Goal: Task Accomplishment & Management: Use online tool/utility

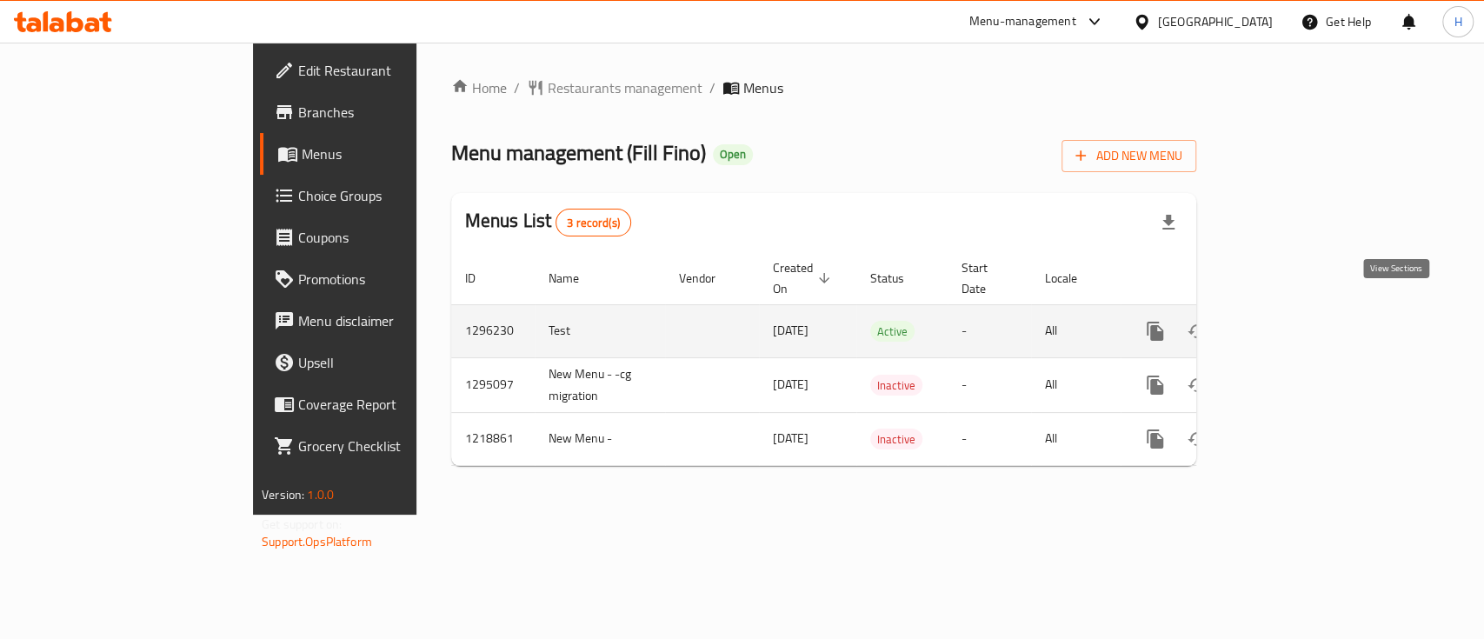
click at [1301, 316] on link "enhanced table" at bounding box center [1280, 331] width 42 height 42
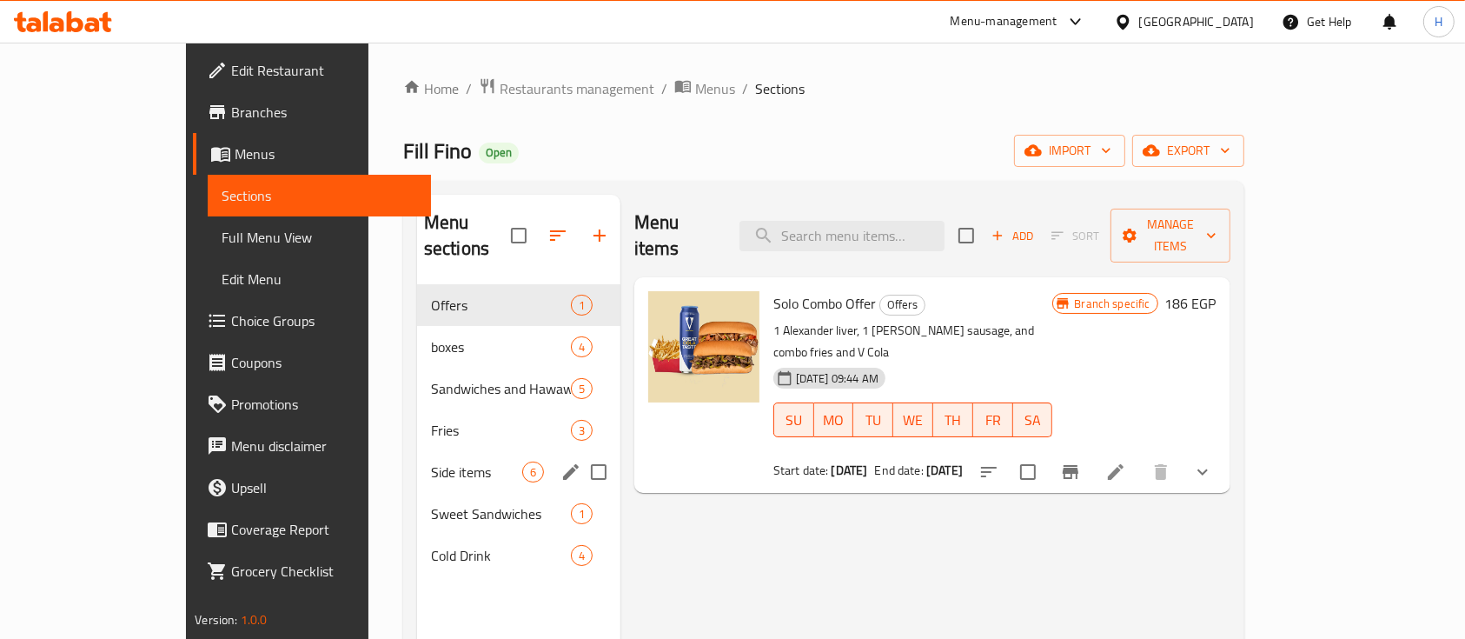
scroll to position [42, 0]
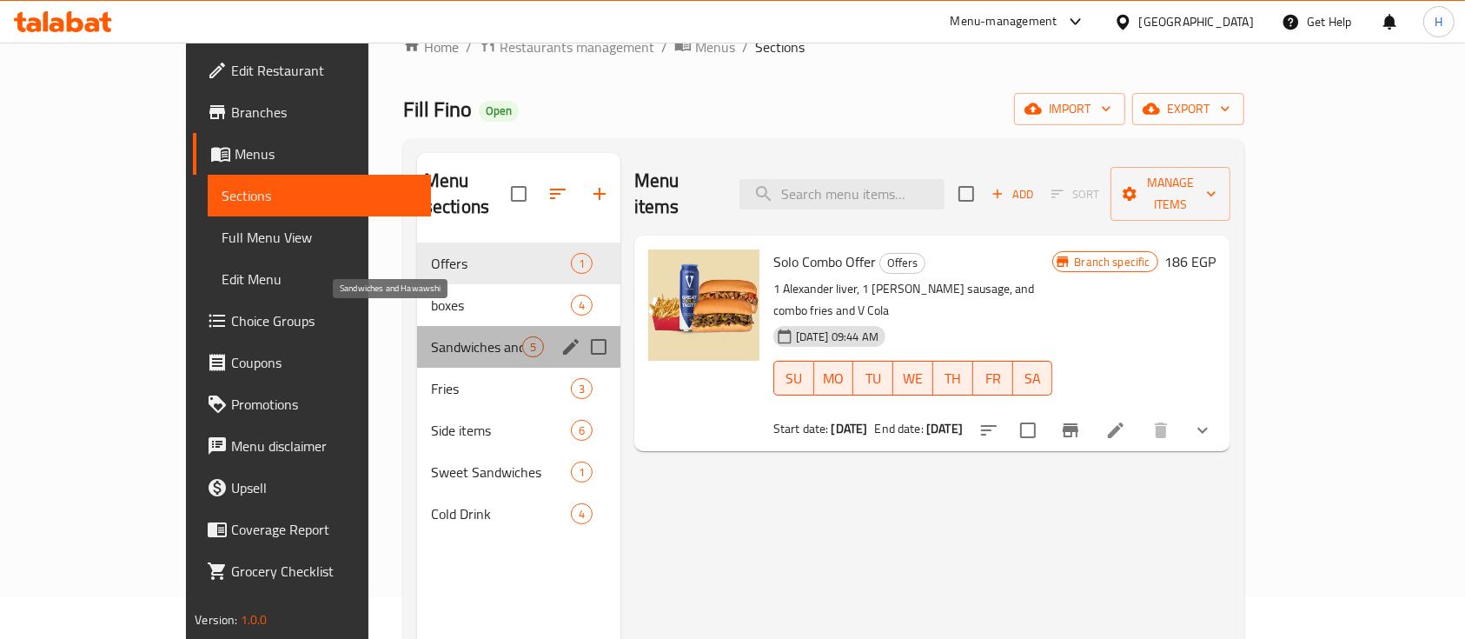
click at [431, 336] on span "Sandwiches and Hawawshi" at bounding box center [476, 346] width 91 height 21
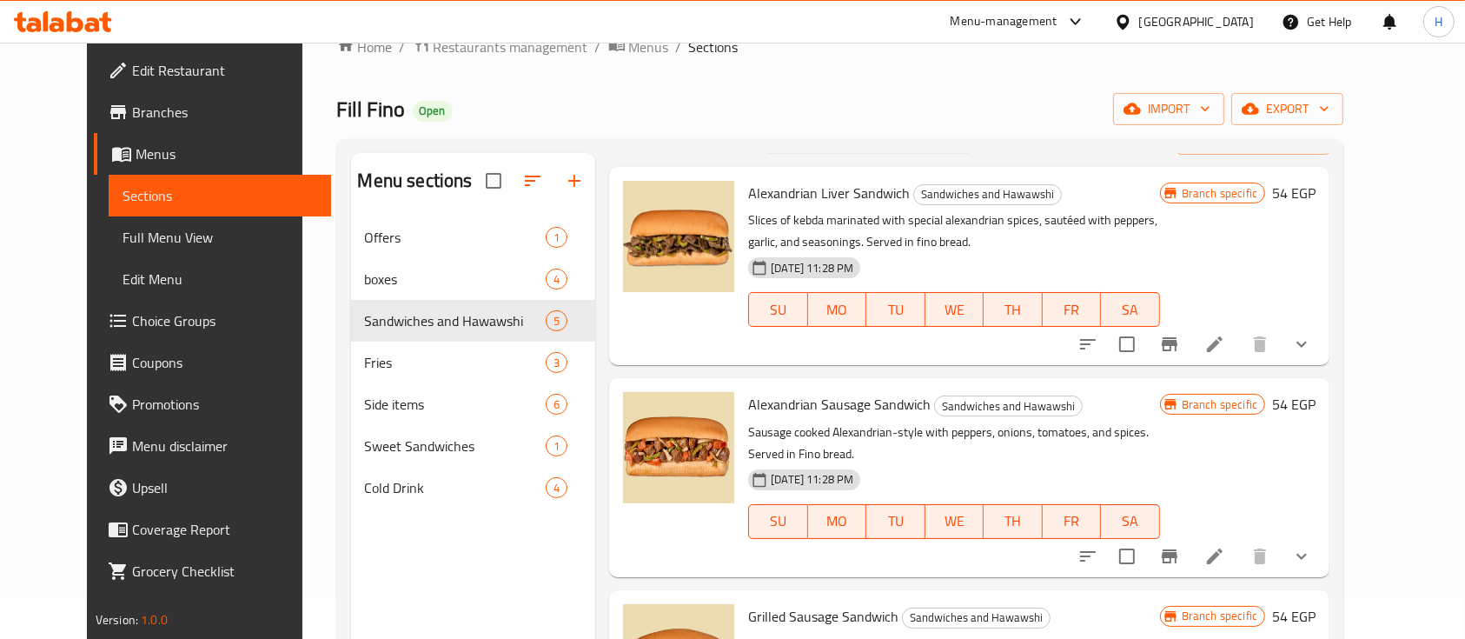
scroll to position [43, 0]
click at [1239, 355] on li at bounding box center [1215, 343] width 49 height 31
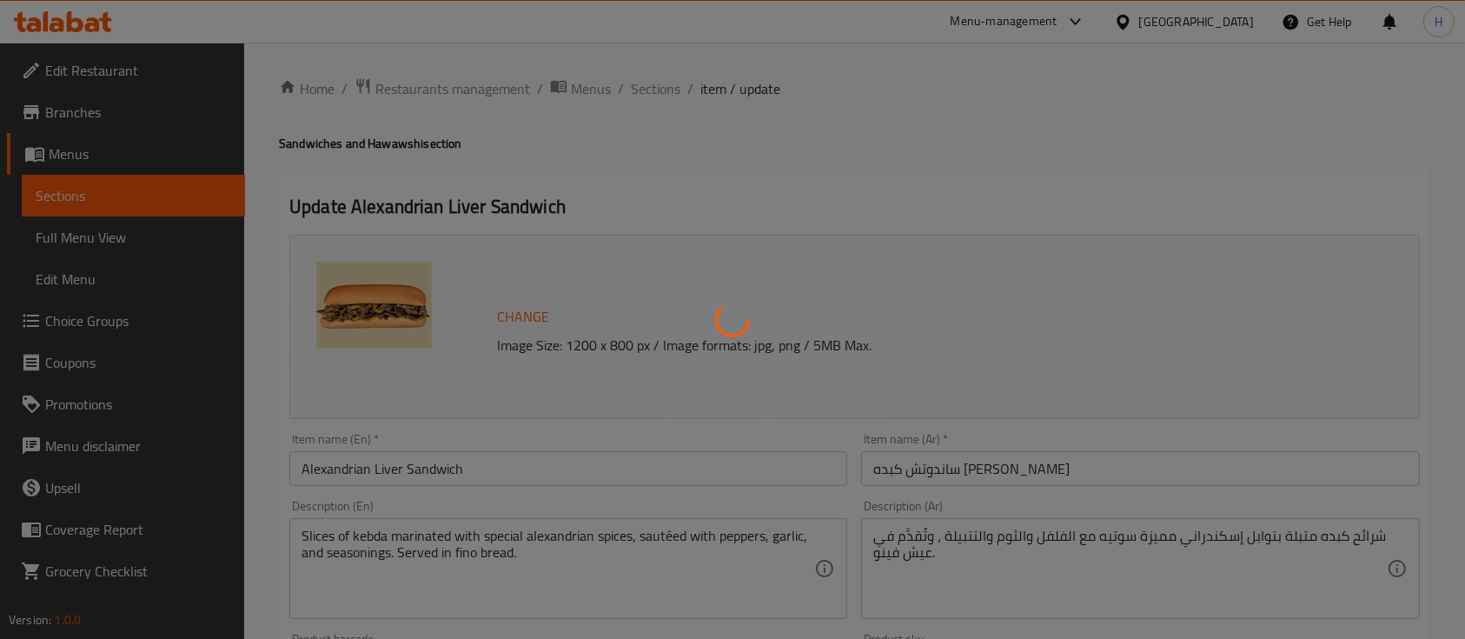
type input "خليها كومبو"
type input "0"
type input "1"
type input "الاضافات:"
type input "0"
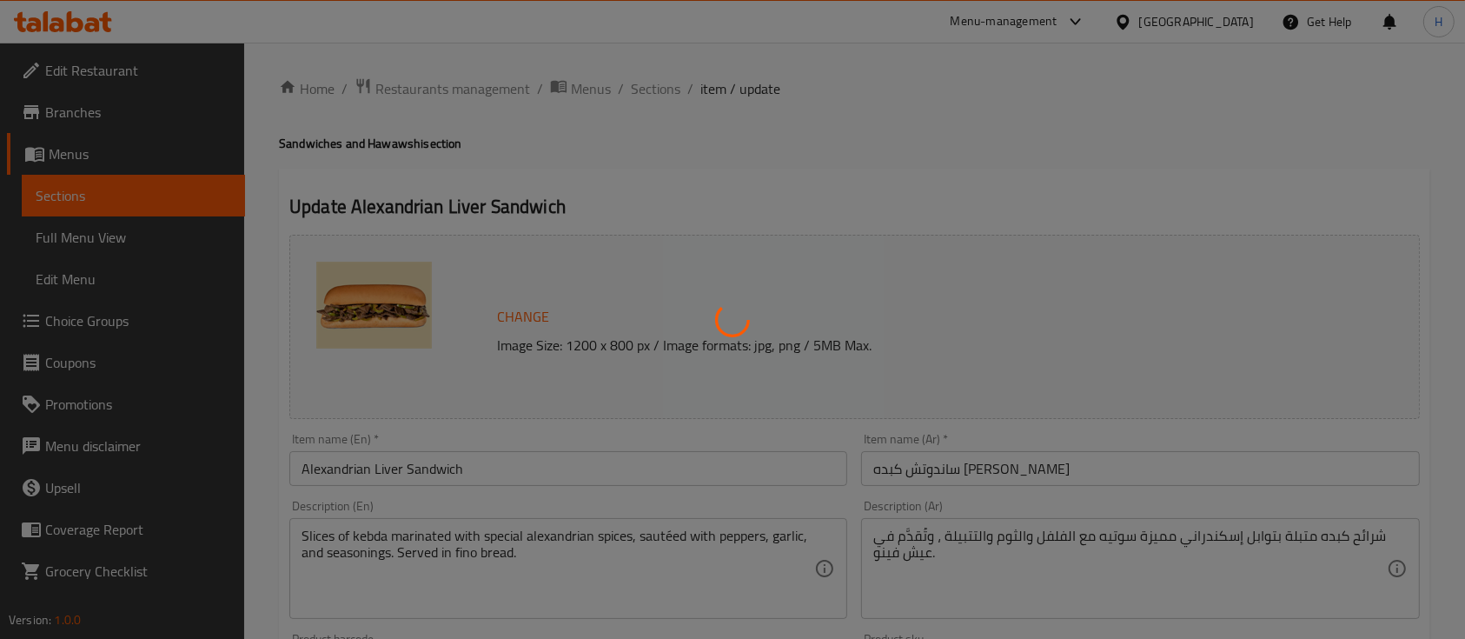
type input "0"
type input "خليها كومبو"
type input "0"
type input "1"
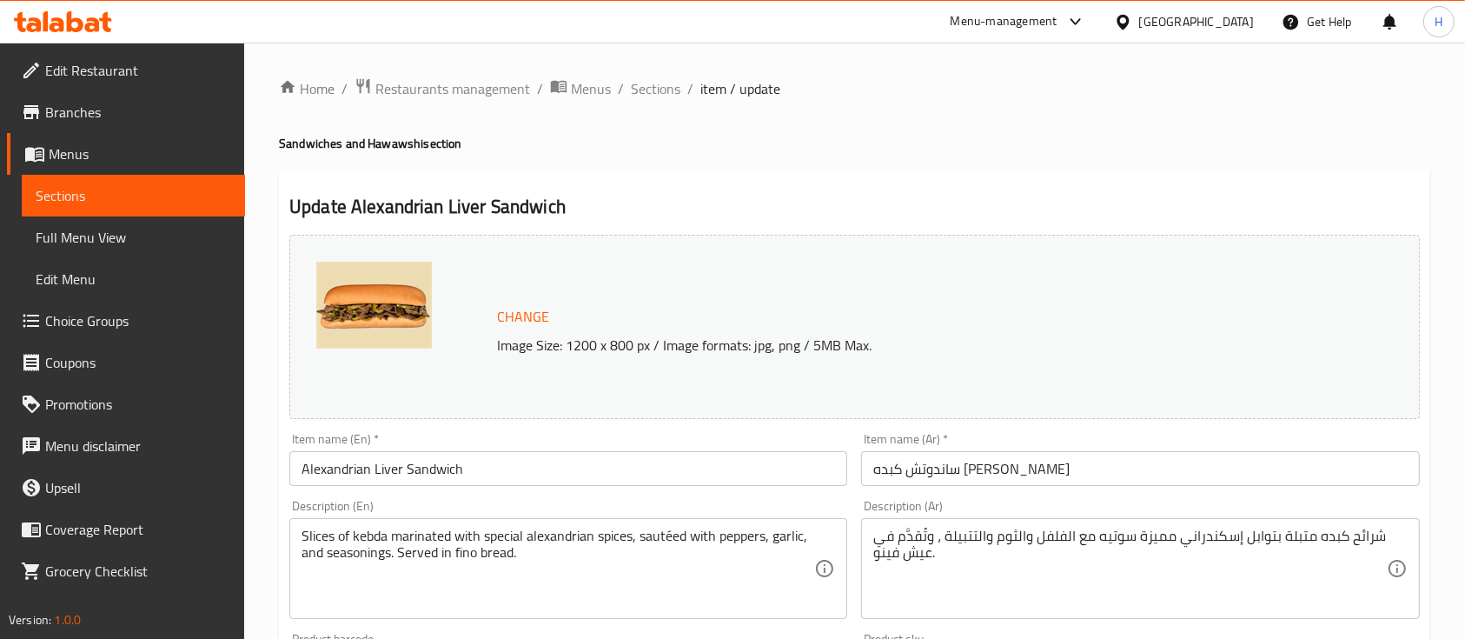
scroll to position [561, 0]
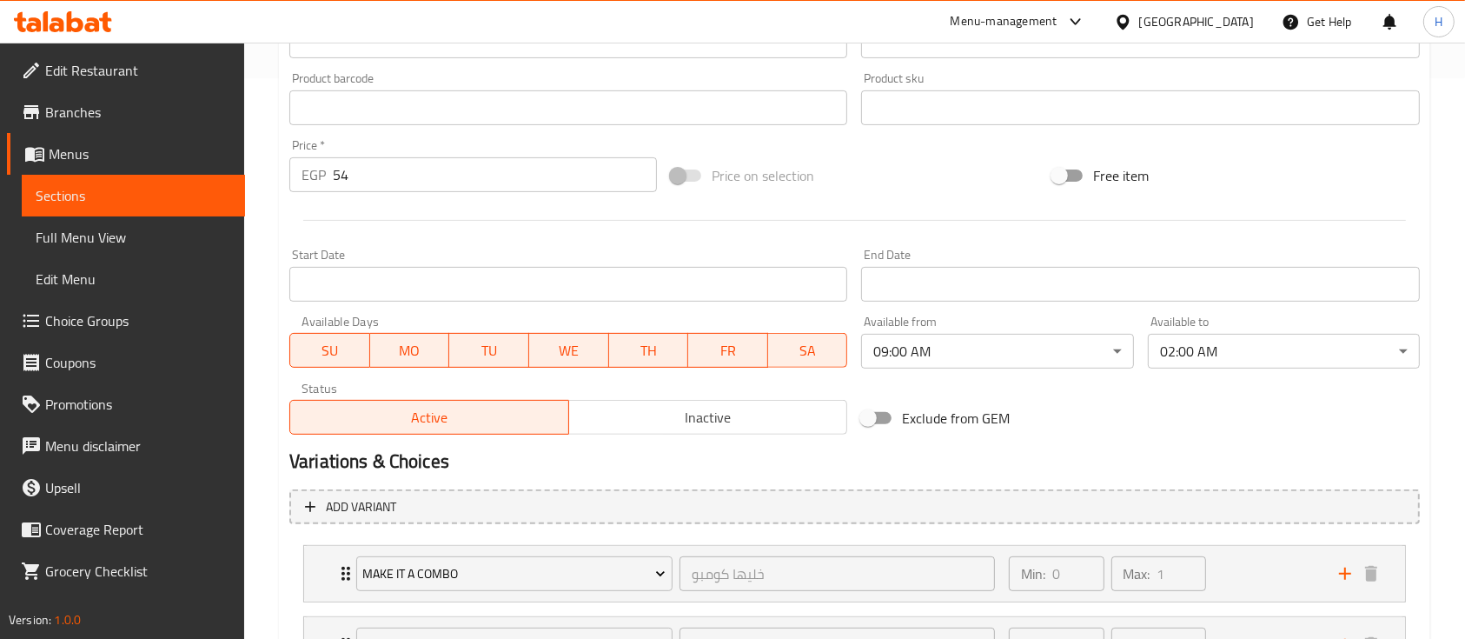
click at [408, 179] on input "54" at bounding box center [495, 174] width 324 height 35
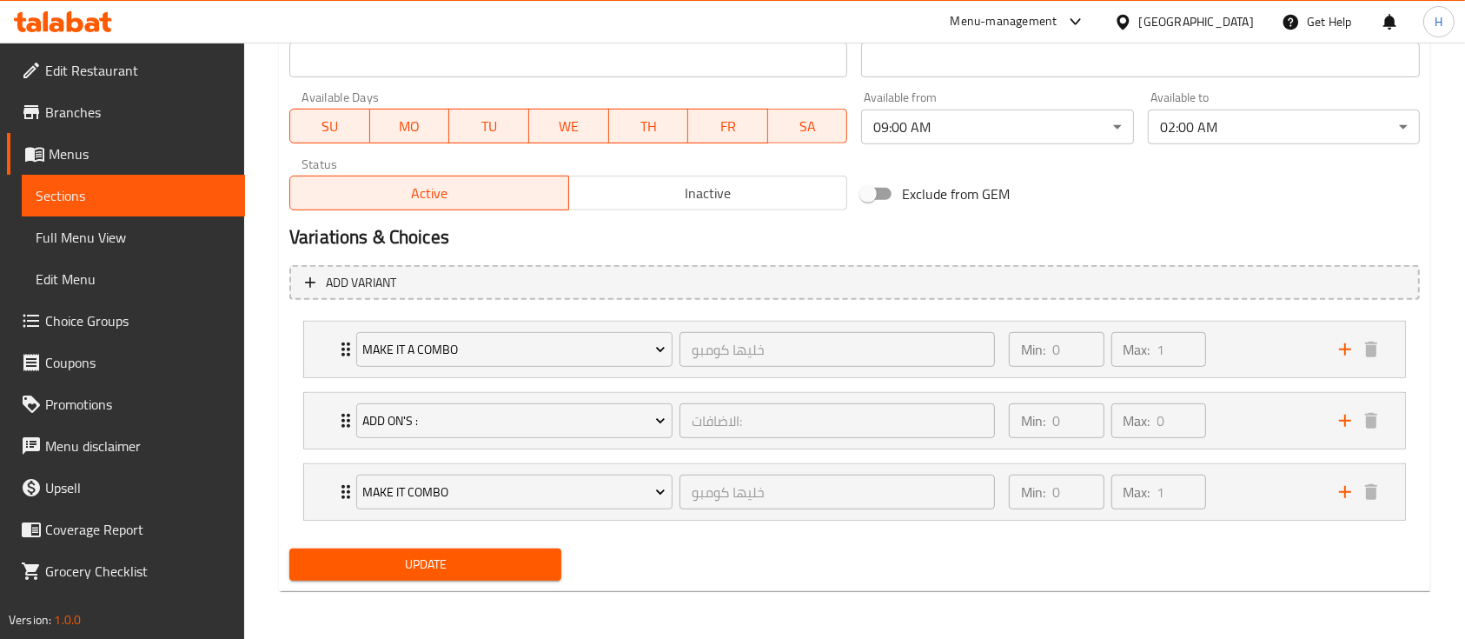
type input "60"
click at [385, 576] on button "Update" at bounding box center [425, 564] width 272 height 32
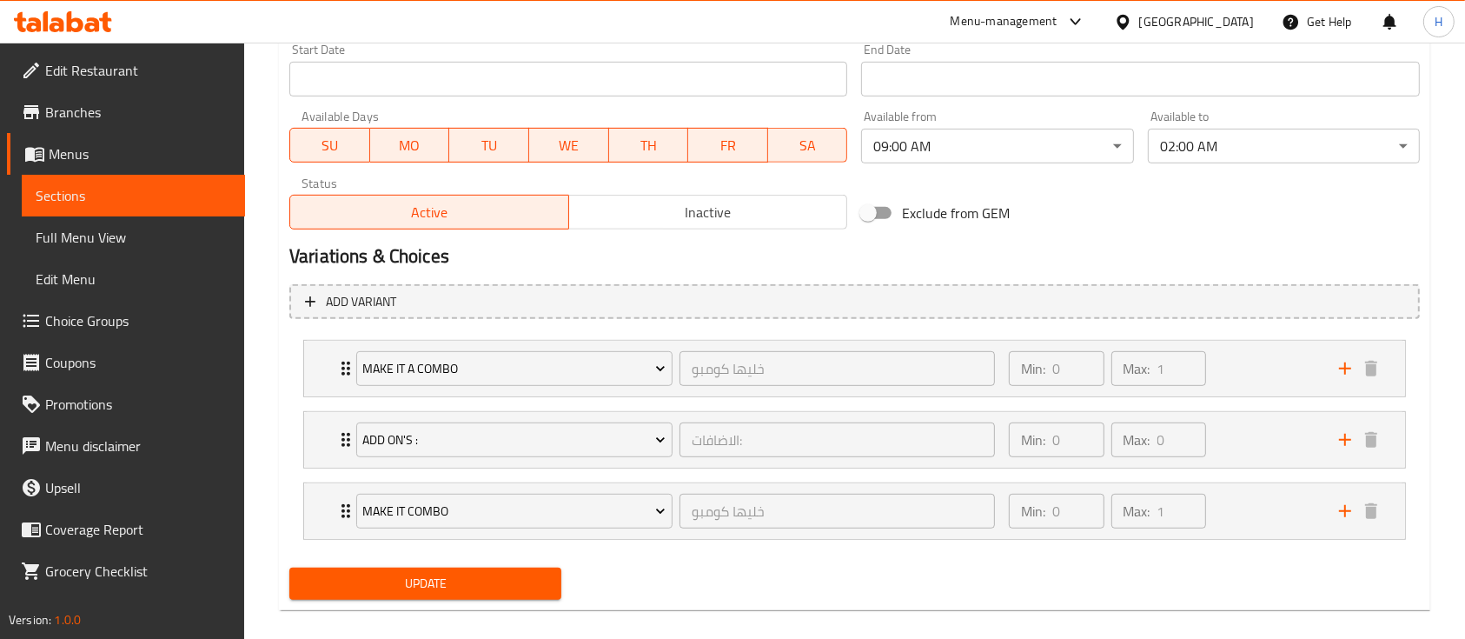
scroll to position [218, 0]
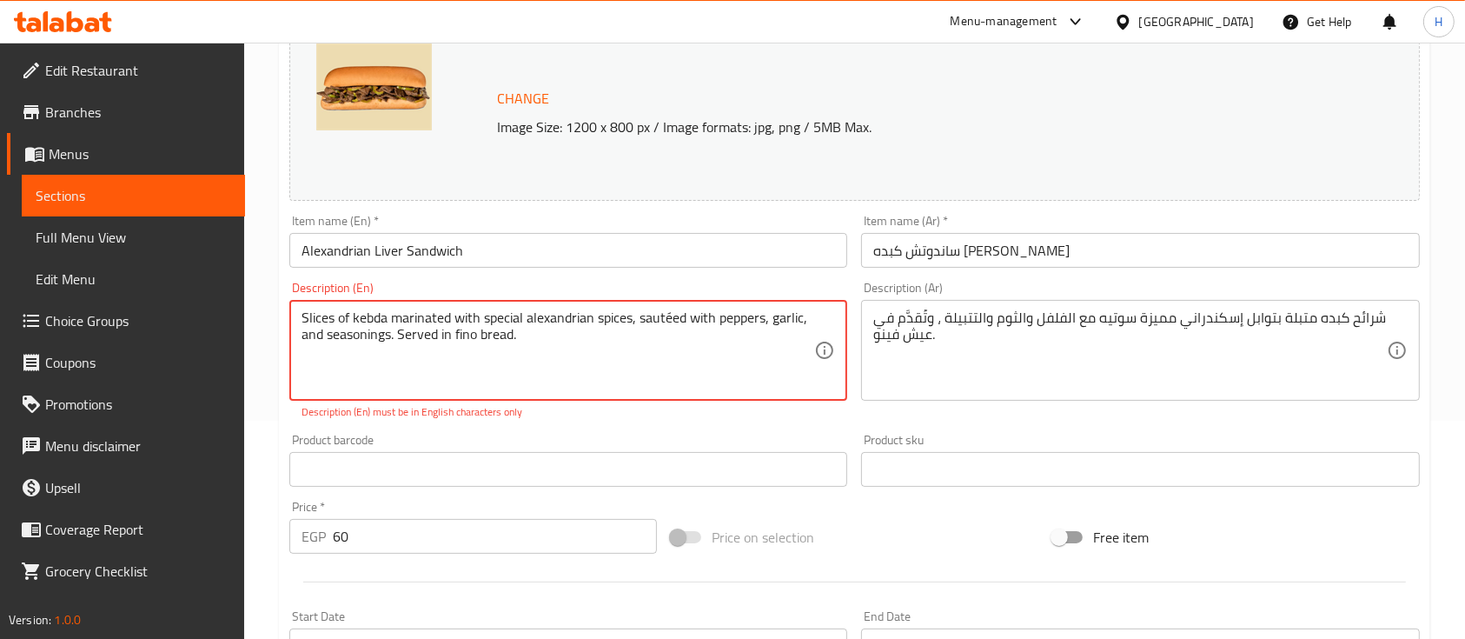
click at [584, 355] on textarea "Slices of kebda marinated with special alexandrian spices, sautéed with peppers…" at bounding box center [558, 350] width 513 height 83
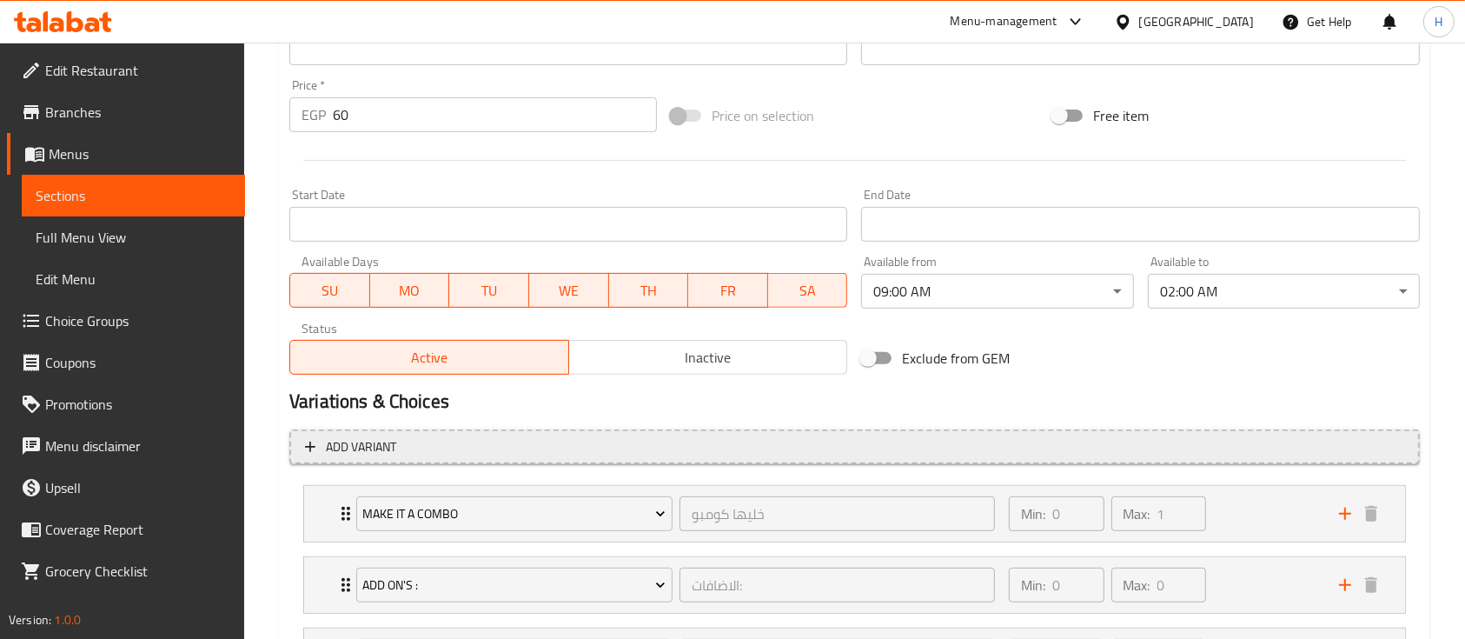
scroll to position [804, 0]
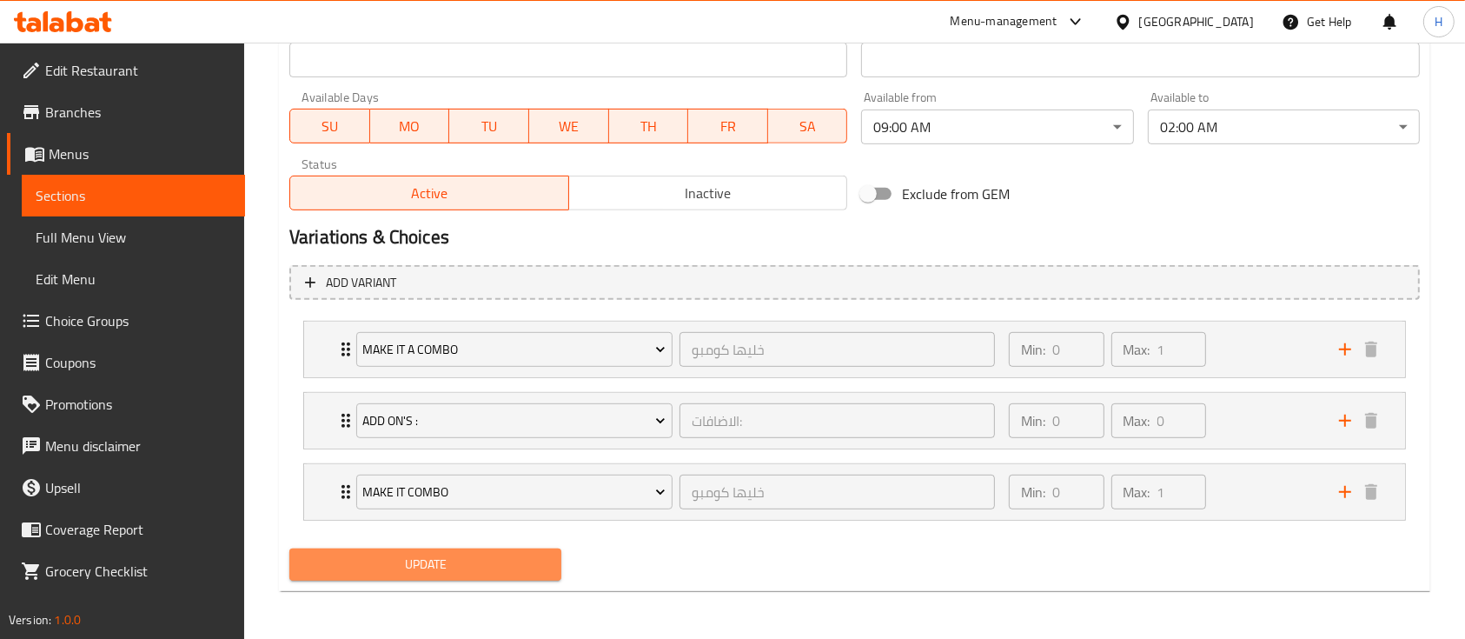
click at [445, 571] on span "Update" at bounding box center [425, 565] width 244 height 22
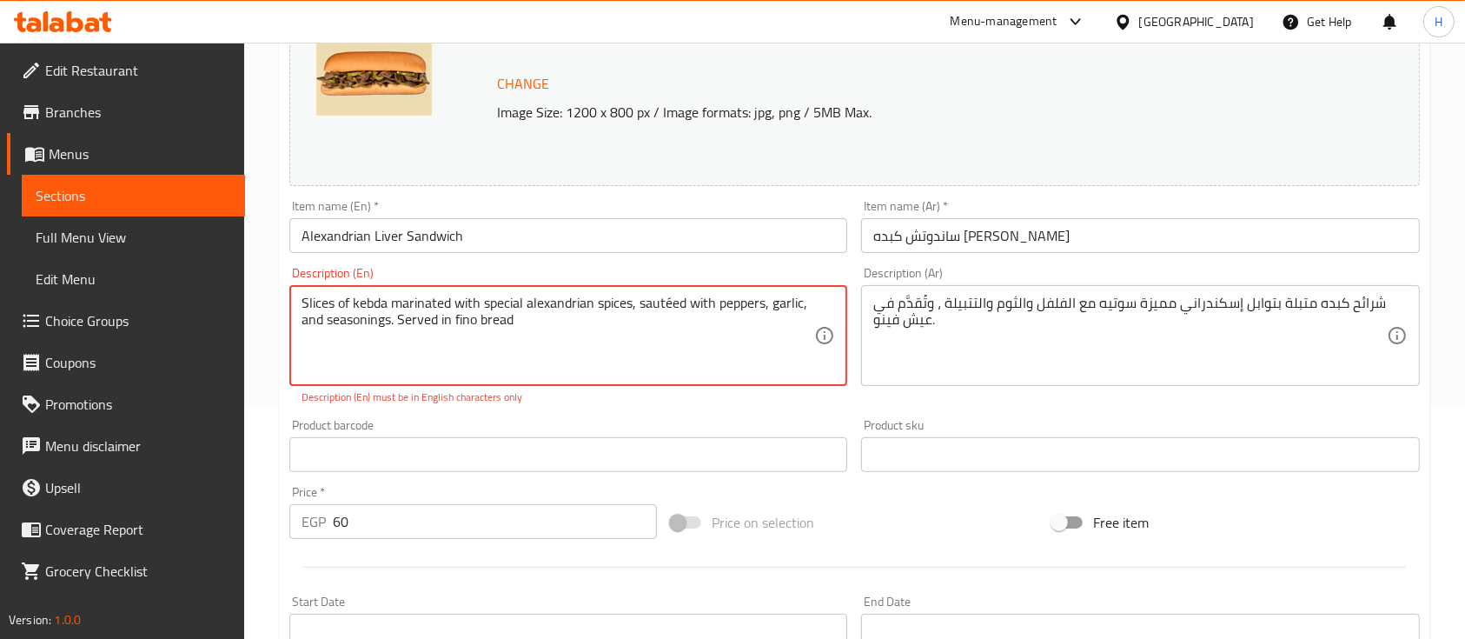
click at [517, 311] on textarea "Slices of kebda marinated with special alexandrian spices, sautéed with peppers…" at bounding box center [558, 336] width 513 height 83
drag, startPoint x: 518, startPoint y: 320, endPoint x: 281, endPoint y: 309, distance: 237.5
click at [281, 309] on div "Update Alexandrian Liver Sandwich Change Image Size: 1200 x 800 px / Image form…" at bounding box center [855, 549] width 1152 height 1227
click at [264, 395] on div "Home / Restaurants management / Menus / Sections / item / update Sandwiches and…" at bounding box center [854, 510] width 1221 height 1401
click at [674, 298] on textarea "Slices of kebda marinated with special alexandrian spices, sautéed with peppers…" at bounding box center [558, 336] width 513 height 83
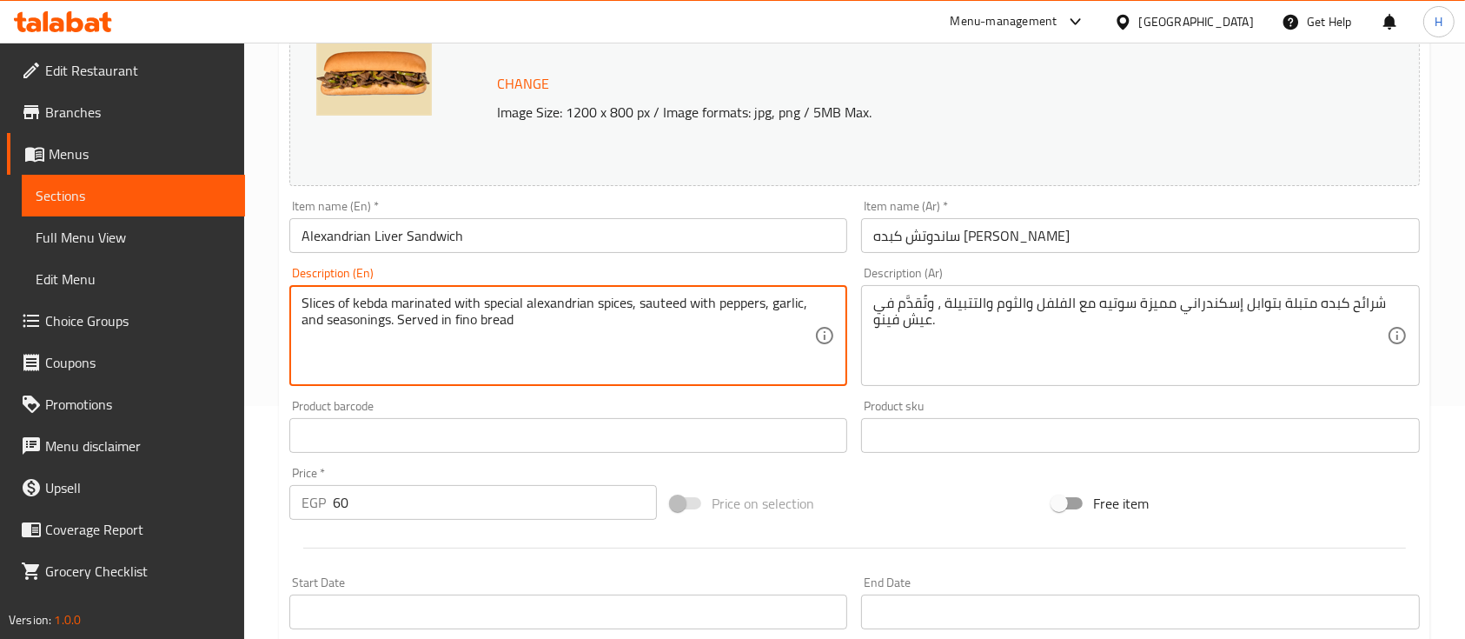
scroll to position [417, 0]
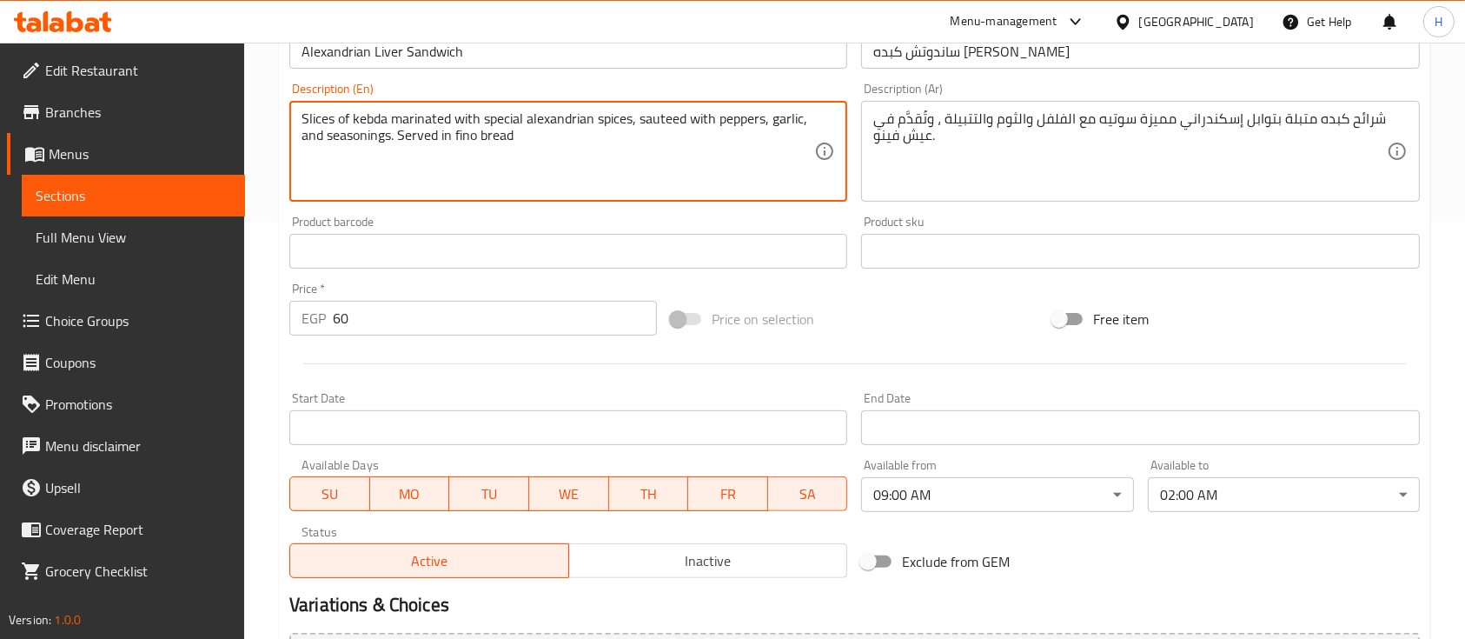
click at [733, 173] on textarea "Slices of kebda marinated with special alexandrian spices, sauteed with peppers…" at bounding box center [558, 151] width 513 height 83
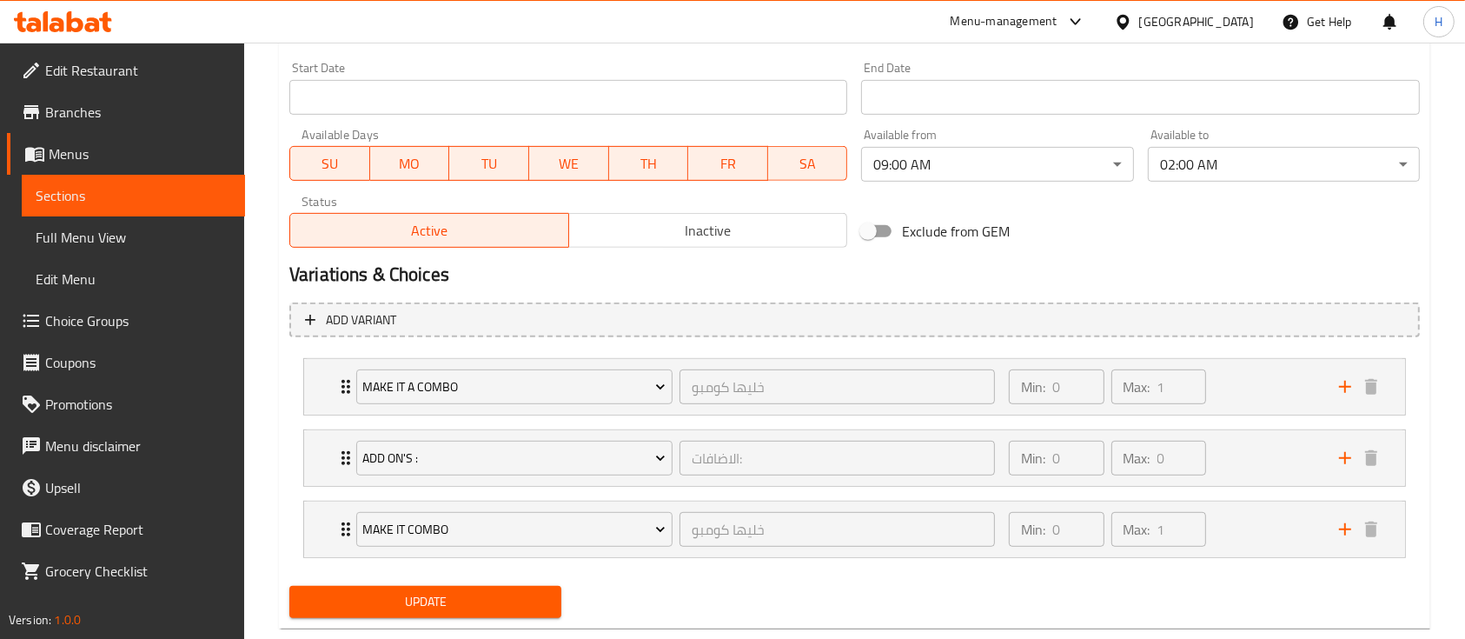
scroll to position [750, 0]
type textarea "Slices of kebda marinated with special alexandrian spices, sauteed with peppers…"
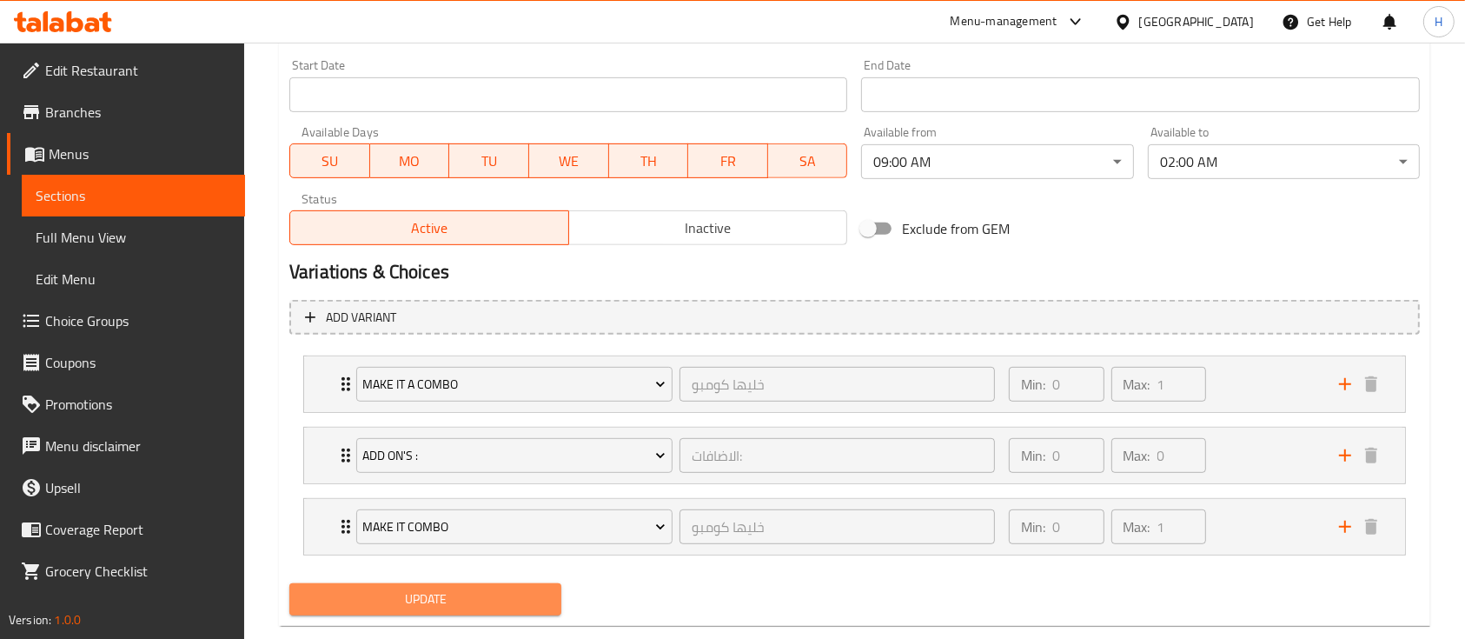
click at [421, 608] on span "Update" at bounding box center [425, 599] width 244 height 22
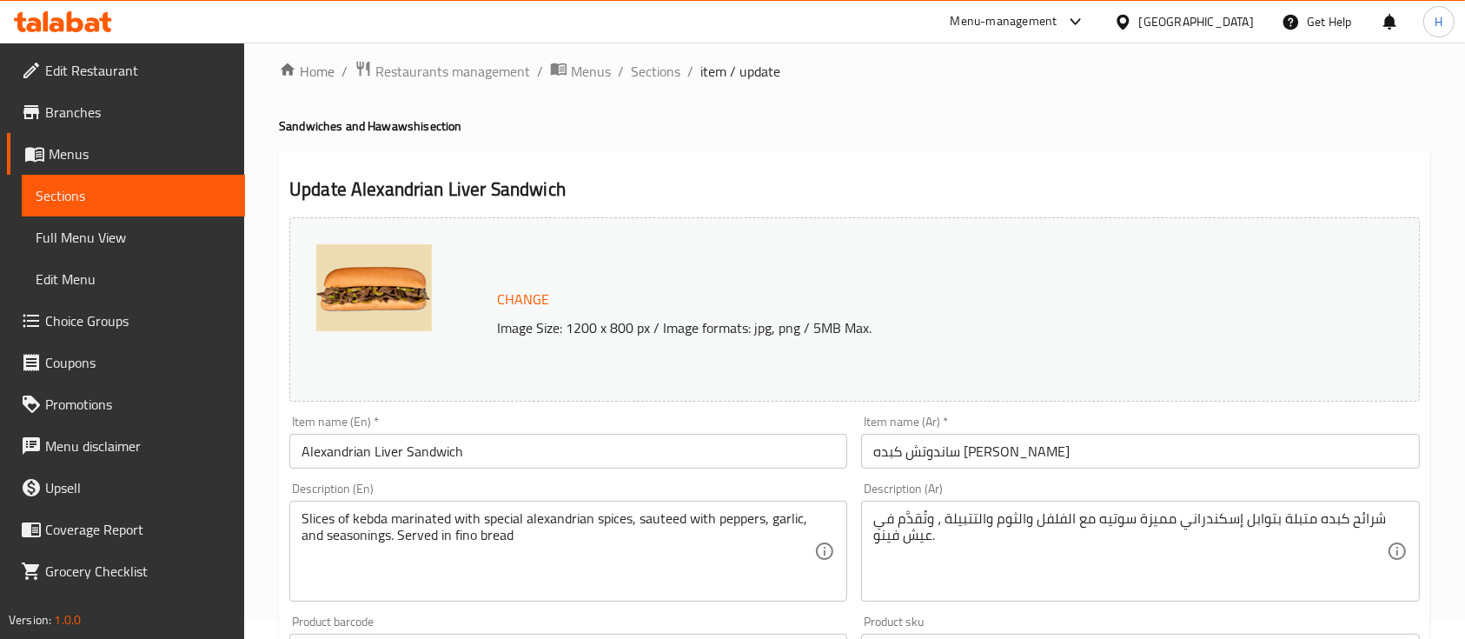
scroll to position [0, 0]
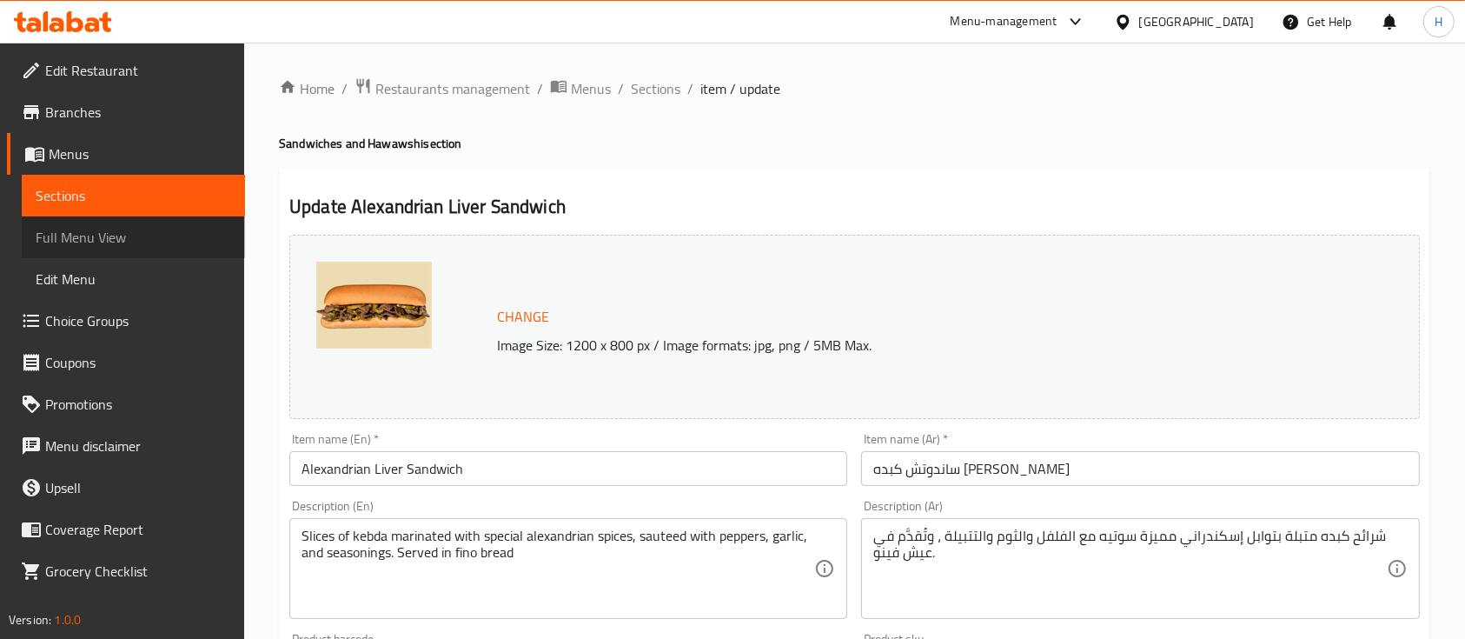
click at [143, 216] on link "Full Menu View" at bounding box center [133, 237] width 223 height 42
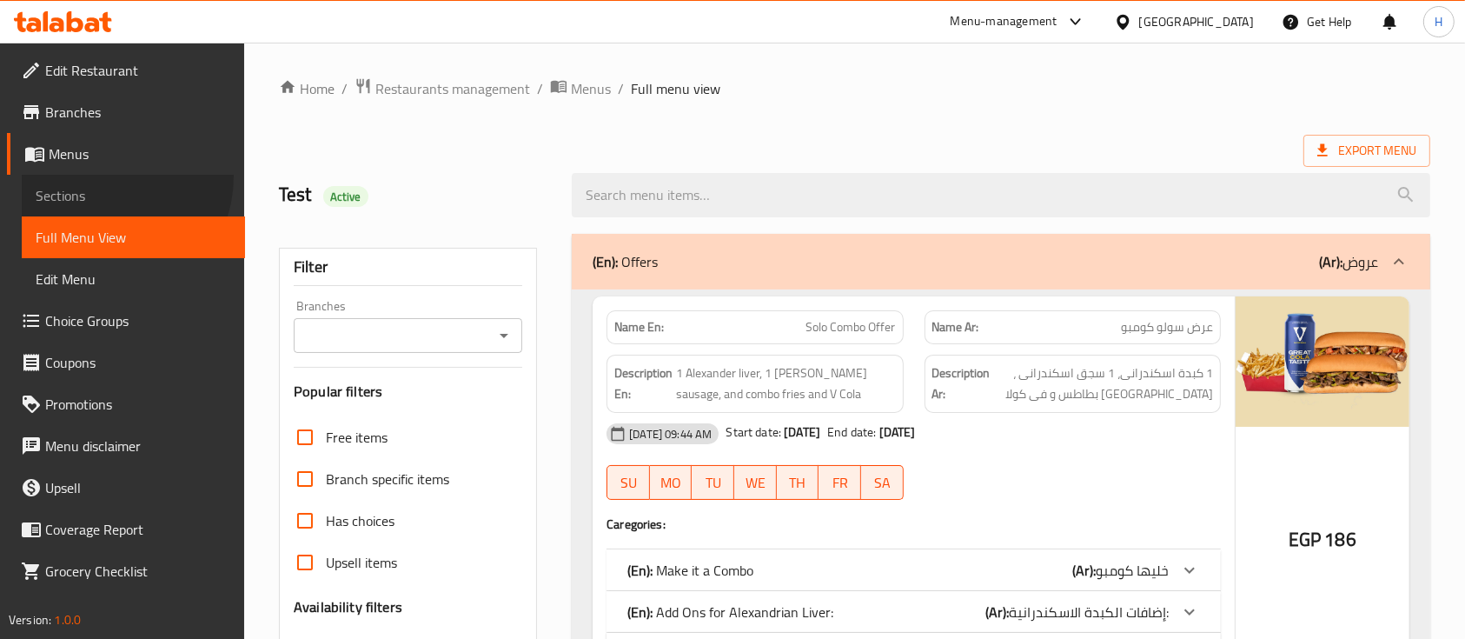
click at [102, 176] on link "Sections" at bounding box center [133, 196] width 223 height 42
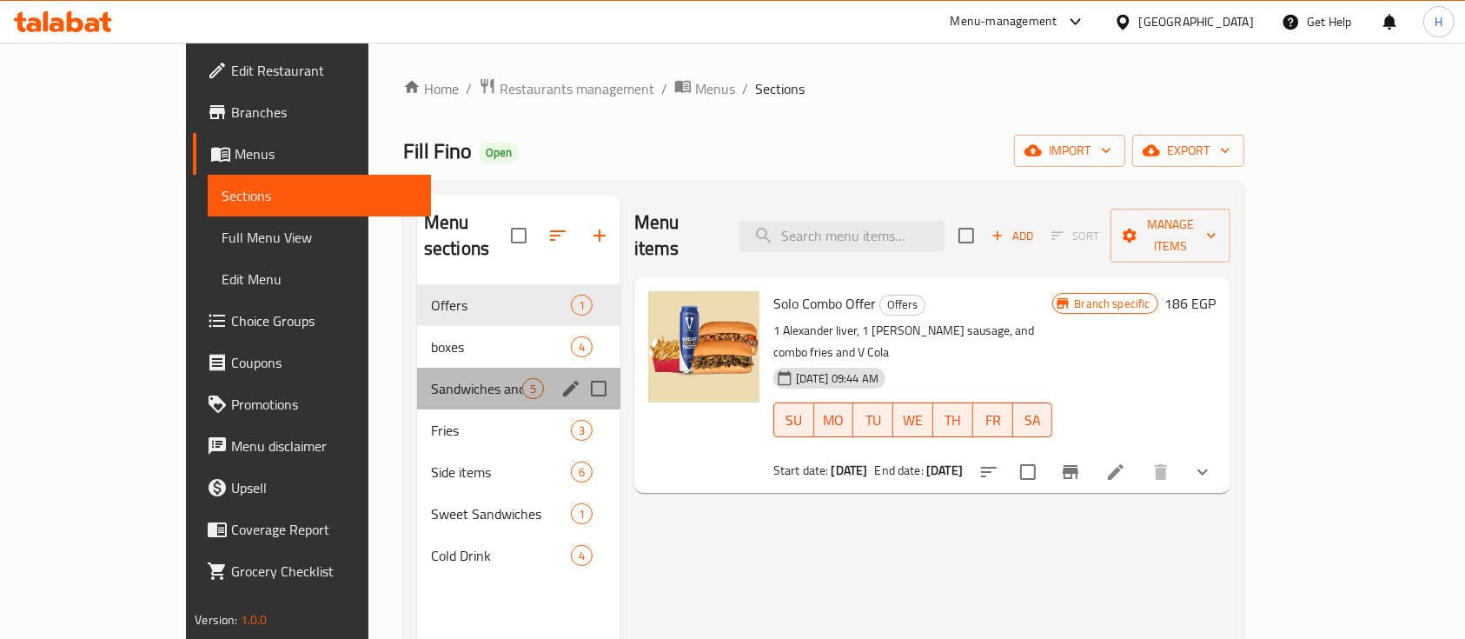
click at [417, 381] on div "Sandwiches and Hawawshi 5" at bounding box center [518, 389] width 203 height 42
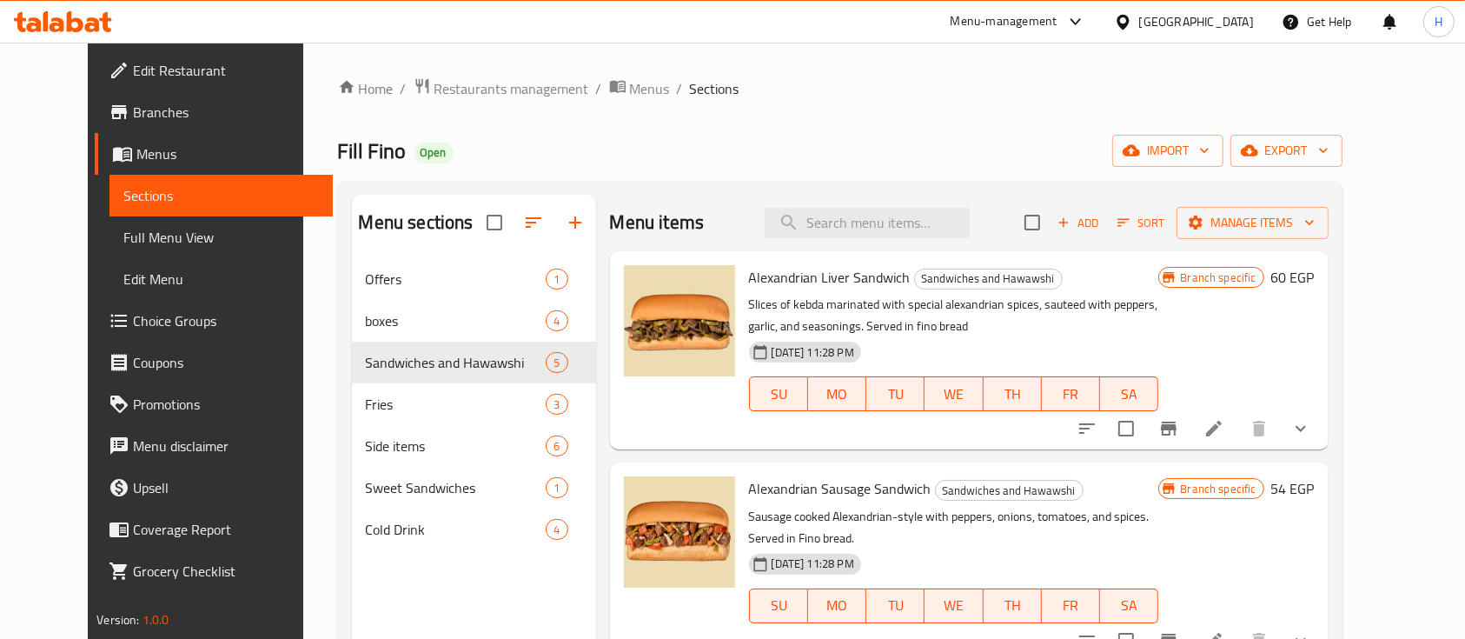
scroll to position [83, 0]
